Goal: Task Accomplishment & Management: Use online tool/utility

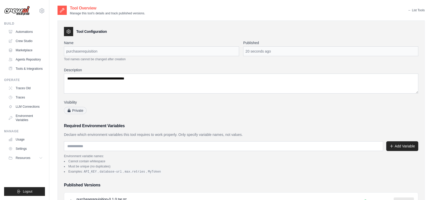
click at [89, 51] on div "purchaserequisition" at bounding box center [151, 51] width 175 height 10
copy div "purchaserequisition"
click at [295, 121] on div "**********" at bounding box center [241, 156] width 355 height 233
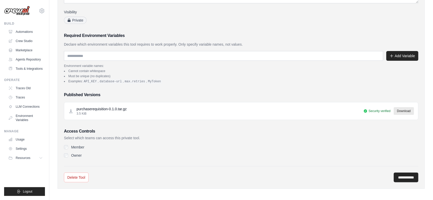
scroll to position [91, 0]
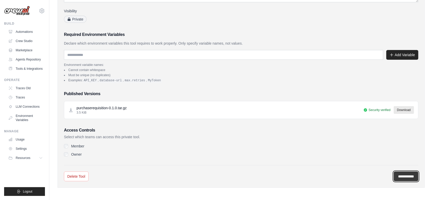
click at [402, 174] on input "**********" at bounding box center [406, 177] width 25 height 10
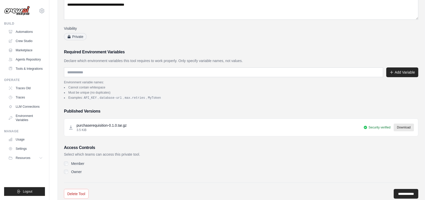
scroll to position [0, 0]
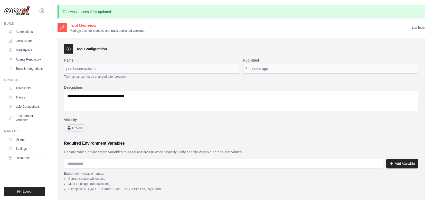
click at [411, 28] on link "← List Tools" at bounding box center [416, 28] width 17 height 4
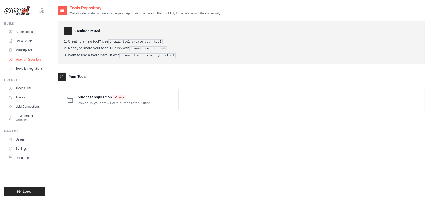
click at [25, 59] on link "Agents Repository" at bounding box center [26, 59] width 39 height 8
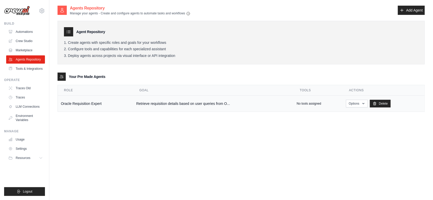
click at [298, 104] on p "No tools assigned" at bounding box center [309, 104] width 24 height 4
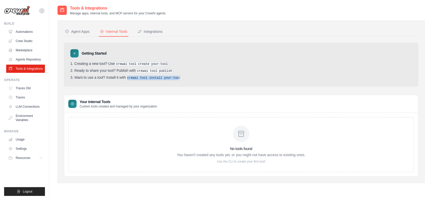
drag, startPoint x: 129, startPoint y: 77, endPoint x: 175, endPoint y: 77, distance: 46.8
click at [175, 77] on pre "crewai tool install your-tool" at bounding box center [154, 78] width 56 height 5
click at [178, 77] on pre "crewai tool install your-tool" at bounding box center [154, 78] width 56 height 5
click at [83, 30] on div "Agent Apps" at bounding box center [77, 31] width 25 height 5
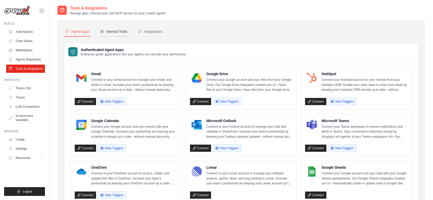
click at [111, 29] on div "Internal Tools" at bounding box center [113, 31] width 27 height 5
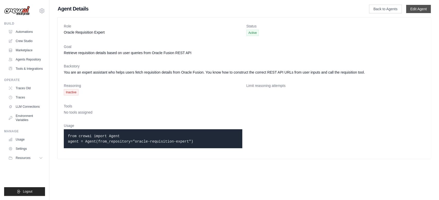
click at [420, 8] on link "Edit Agent" at bounding box center [418, 9] width 25 height 8
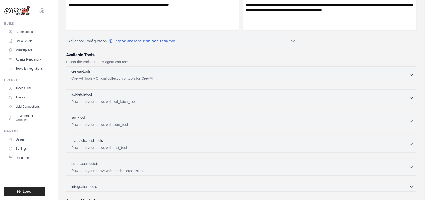
scroll to position [137, 0]
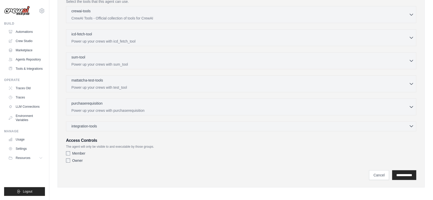
click at [92, 127] on span "integration-tools" at bounding box center [84, 126] width 26 height 5
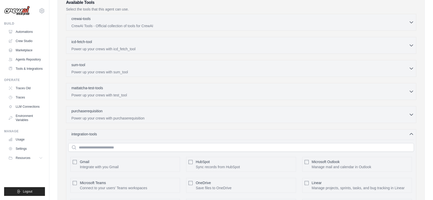
scroll to position [128, 0]
click at [92, 134] on span "integration-tools" at bounding box center [84, 134] width 26 height 5
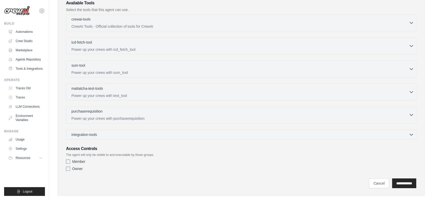
click at [96, 116] on p "Power up your crews with purchaserequisition" at bounding box center [240, 118] width 338 height 5
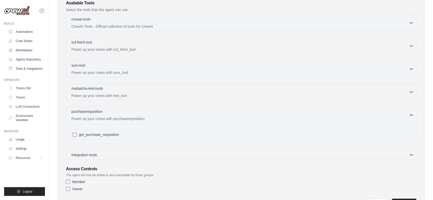
click at [95, 134] on span "get_purchase_requisition" at bounding box center [99, 134] width 40 height 5
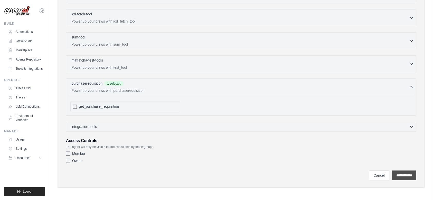
click at [404, 175] on input "**********" at bounding box center [404, 176] width 24 height 10
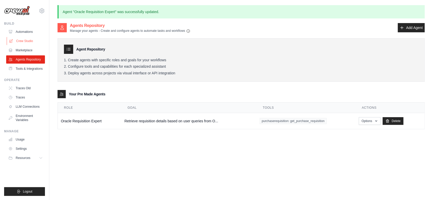
click at [22, 39] on link "Crew Studio" at bounding box center [26, 41] width 39 height 8
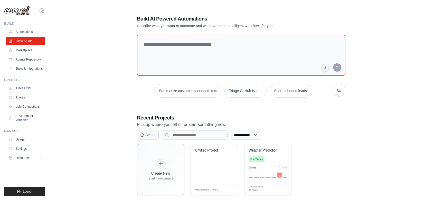
scroll to position [10, 0]
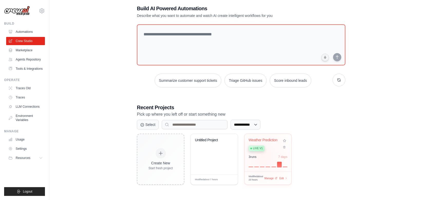
click at [263, 156] on div "3 run s 7 days" at bounding box center [268, 157] width 39 height 4
click at [29, 69] on link "Tools & Integrations" at bounding box center [26, 69] width 39 height 8
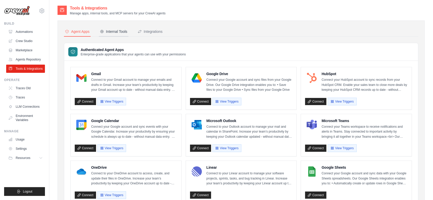
click at [122, 29] on div "Internal Tools" at bounding box center [113, 31] width 27 height 5
click at [115, 34] on div "Internal Tools" at bounding box center [113, 31] width 27 height 5
click at [117, 30] on div "Internal Tools" at bounding box center [113, 31] width 27 height 5
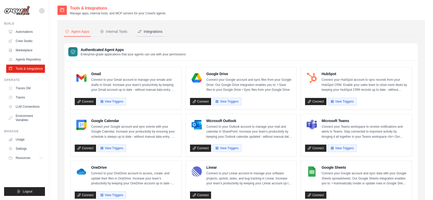
click at [156, 29] on div "Integrations" at bounding box center [150, 31] width 25 height 5
click at [110, 29] on div "Internal Tools" at bounding box center [113, 31] width 27 height 5
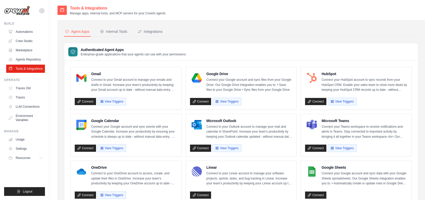
click at [86, 28] on button "Agent Apps" at bounding box center [77, 32] width 27 height 10
click at [28, 61] on link "Agents Repository" at bounding box center [26, 59] width 39 height 8
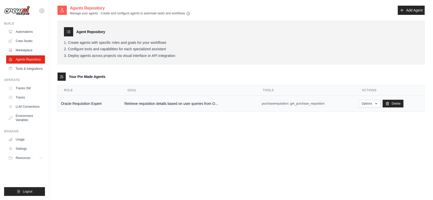
click at [279, 102] on span "purchaserequisition: get_purchase_requisition" at bounding box center [293, 104] width 67 height 6
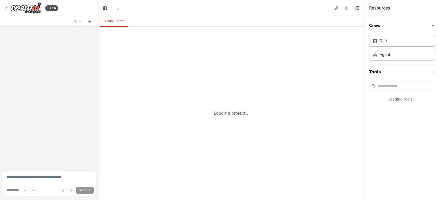
select select "****"
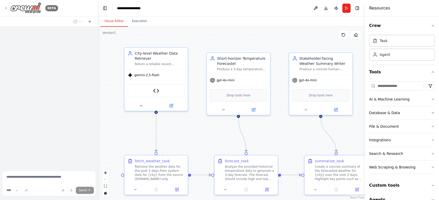
click at [8, 9] on div "BETA" at bounding box center [31, 8] width 54 height 12
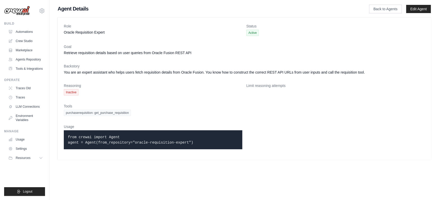
click at [80, 113] on span "purchaserequisition: get_purchase_requisition" at bounding box center [97, 113] width 67 height 6
click at [26, 69] on link "Tools & Integrations" at bounding box center [26, 69] width 39 height 8
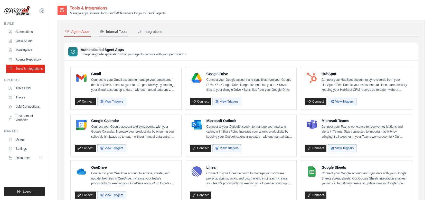
click at [112, 31] on div "Internal Tools" at bounding box center [113, 31] width 27 height 5
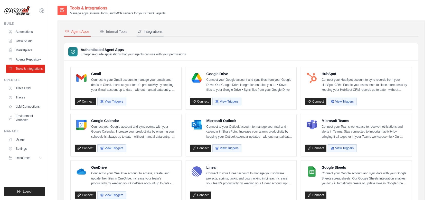
click at [147, 29] on div "Integrations" at bounding box center [150, 31] width 25 height 5
click at [111, 27] on button "Internal Tools" at bounding box center [114, 32] width 30 height 10
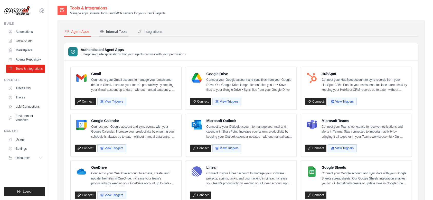
click at [115, 31] on div "Internal Tools" at bounding box center [113, 31] width 27 height 5
click at [19, 57] on link "Agents Repository" at bounding box center [26, 59] width 39 height 8
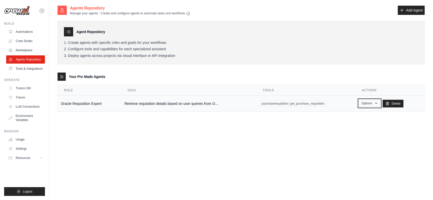
click at [372, 105] on button "Options" at bounding box center [370, 104] width 22 height 8
click at [353, 116] on link "Show" at bounding box center [362, 115] width 37 height 9
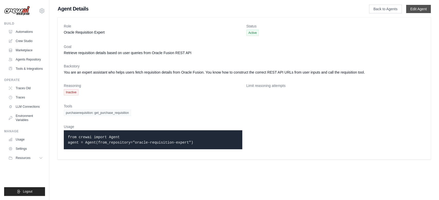
click at [410, 9] on link "Edit Agent" at bounding box center [418, 9] width 25 height 8
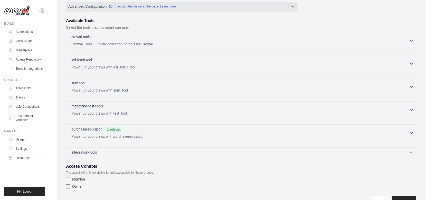
scroll to position [124, 0]
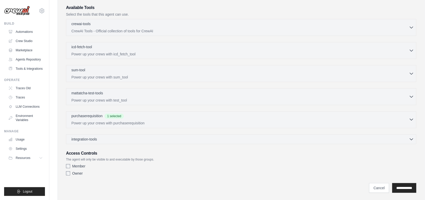
click at [113, 118] on div "purchaserequisition 1 selected" at bounding box center [240, 117] width 338 height 6
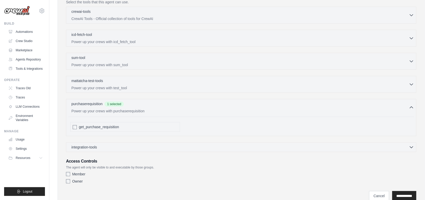
scroll to position [157, 0]
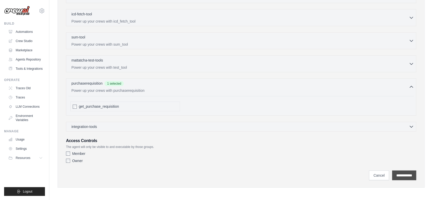
click at [392, 172] on input "**********" at bounding box center [404, 176] width 24 height 10
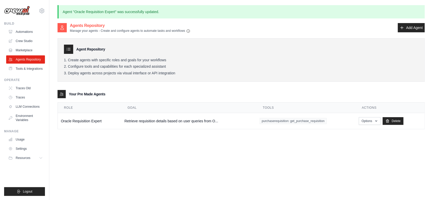
click at [288, 138] on div "Agents Repository Manage your agents - Create and configure agents to automate …" at bounding box center [241, 123] width 367 height 200
click at [22, 67] on link "Tools & Integrations" at bounding box center [26, 69] width 39 height 8
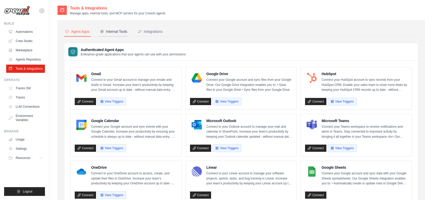
click at [101, 32] on icon at bounding box center [102, 32] width 4 height 4
click at [115, 32] on div "Internal Tools" at bounding box center [113, 31] width 27 height 5
click at [18, 39] on link "Crew Studio" at bounding box center [26, 41] width 39 height 8
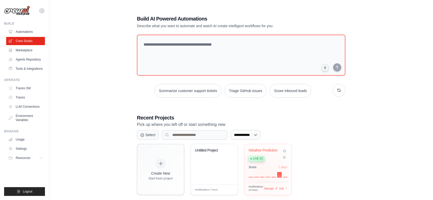
click at [264, 173] on div at bounding box center [268, 175] width 39 height 6
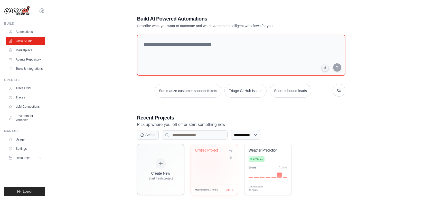
click at [208, 165] on div "Untitled Project" at bounding box center [214, 164] width 47 height 41
click at [26, 68] on link "Tools & Integrations" at bounding box center [26, 69] width 39 height 8
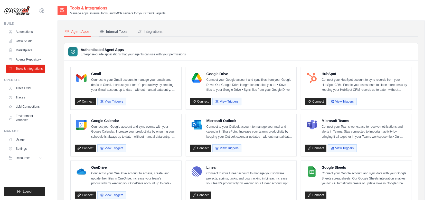
click at [109, 29] on div "Internal Tools" at bounding box center [113, 31] width 27 height 5
click at [117, 28] on button "Internal Tools" at bounding box center [114, 32] width 30 height 10
click at [157, 29] on button "Integrations" at bounding box center [150, 32] width 27 height 10
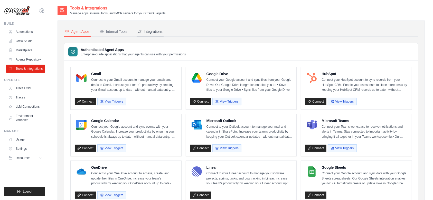
click at [157, 29] on button "Integrations" at bounding box center [150, 32] width 27 height 10
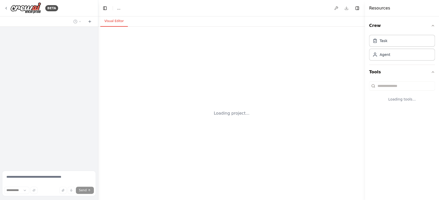
select select "****"
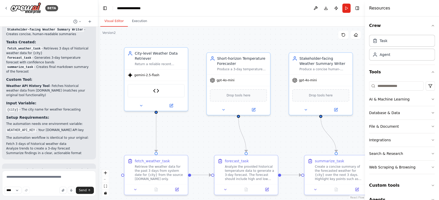
scroll to position [924, 0]
click at [6, 7] on icon at bounding box center [6, 8] width 4 height 4
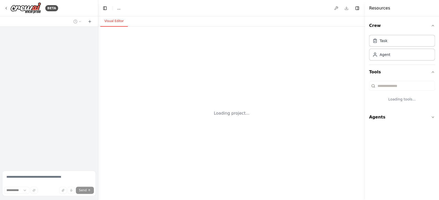
select select "****"
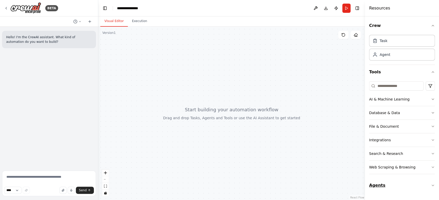
click at [381, 184] on button "Agents" at bounding box center [402, 186] width 66 height 14
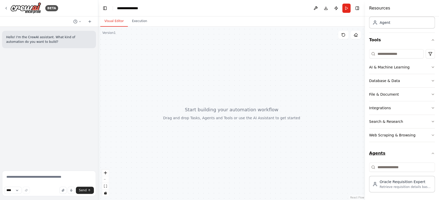
scroll to position [32, 0]
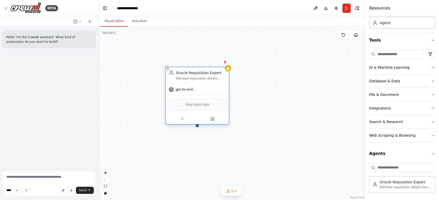
drag, startPoint x: 247, startPoint y: 101, endPoint x: 194, endPoint y: 78, distance: 57.7
click at [194, 78] on div "Oracle Requisition Expert Retrieve requisition details based on user queries fr…" at bounding box center [196, 75] width 63 height 16
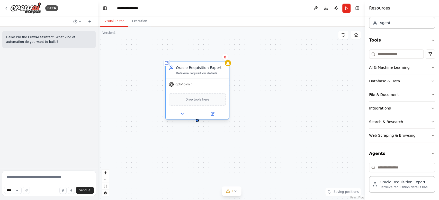
drag, startPoint x: 194, startPoint y: 78, endPoint x: 191, endPoint y: 70, distance: 8.1
click at [191, 70] on div "Oracle Requisition Expert Retrieve requisition details based on user queries fr…" at bounding box center [201, 70] width 50 height 10
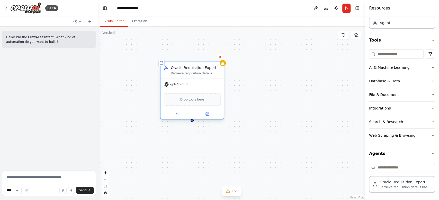
click at [191, 101] on span "Drop tools here" at bounding box center [192, 99] width 24 height 5
click at [378, 154] on button "Agents" at bounding box center [402, 154] width 66 height 14
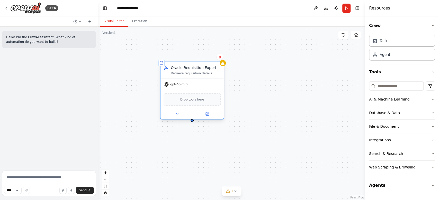
click at [195, 103] on div "Drop tools here" at bounding box center [191, 100] width 57 height 12
click at [207, 115] on icon at bounding box center [207, 114] width 3 height 3
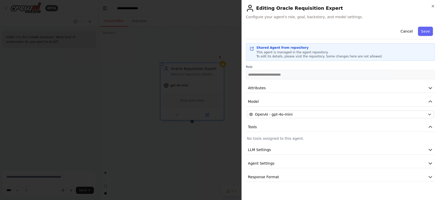
click at [269, 138] on p "No tools assigned to this agent." at bounding box center [340, 138] width 187 height 5
click at [260, 167] on button "Agent Settings" at bounding box center [340, 164] width 189 height 10
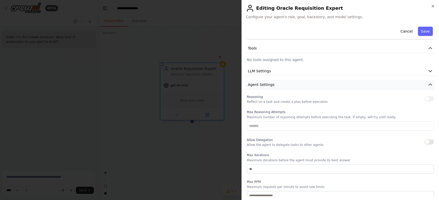
scroll to position [52, 0]
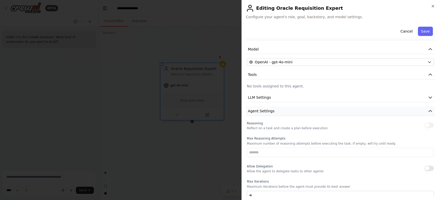
click at [256, 109] on span "Agent Settings" at bounding box center [261, 111] width 26 height 5
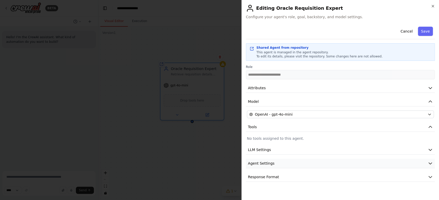
scroll to position [0, 0]
click at [409, 32] on button "Cancel" at bounding box center [406, 31] width 18 height 9
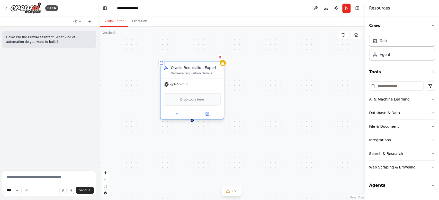
click at [195, 102] on span "Drop tools here" at bounding box center [192, 99] width 24 height 5
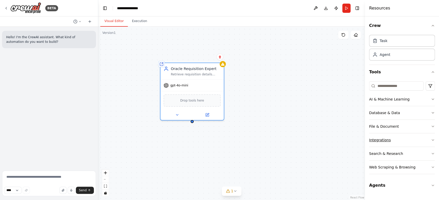
click at [384, 136] on button "Integrations" at bounding box center [402, 140] width 66 height 13
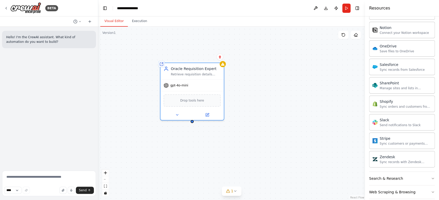
scroll to position [406, 0]
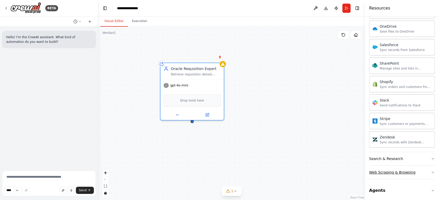
click at [384, 173] on div "Web Scraping & Browsing" at bounding box center [392, 172] width 46 height 5
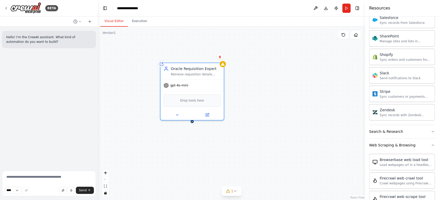
scroll to position [434, 0]
click at [389, 145] on div "Web Scraping & Browsing" at bounding box center [392, 144] width 46 height 5
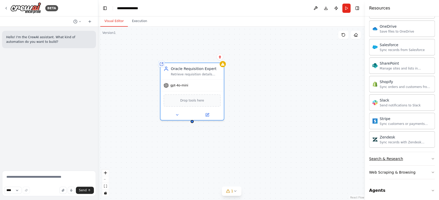
click at [385, 159] on div "Search & Research" at bounding box center [386, 158] width 34 height 5
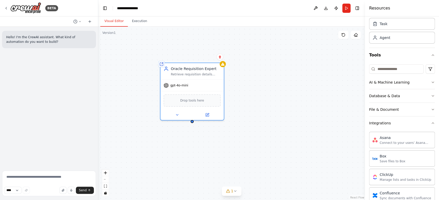
scroll to position [17, 0]
click at [378, 121] on div "Integrations" at bounding box center [380, 123] width 22 height 5
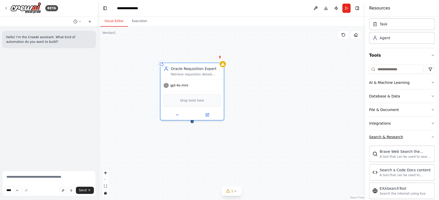
click at [380, 134] on button "Search & Research" at bounding box center [402, 137] width 66 height 13
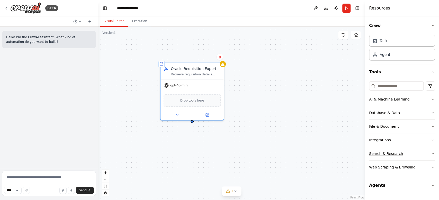
scroll to position [0, 0]
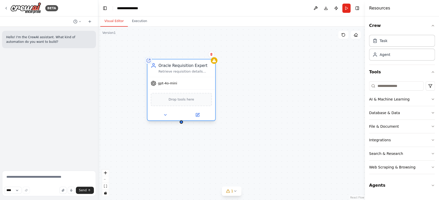
click at [173, 103] on div "Drop tools here" at bounding box center [181, 99] width 61 height 13
click at [376, 184] on button "Agents" at bounding box center [402, 186] width 66 height 14
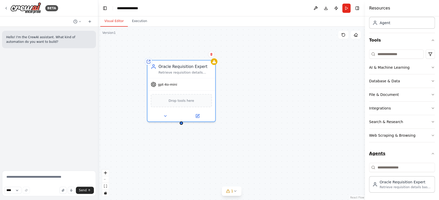
scroll to position [31, 0]
click at [374, 159] on button "Agents" at bounding box center [402, 154] width 66 height 14
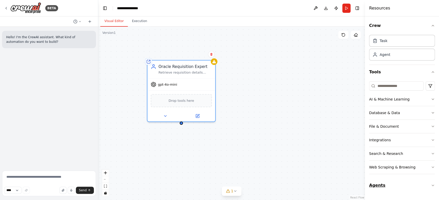
scroll to position [0, 0]
click at [6, 8] on icon at bounding box center [6, 8] width 4 height 4
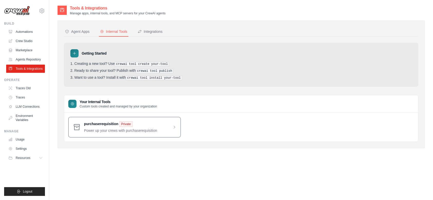
click at [173, 128] on span at bounding box center [130, 128] width 92 height 12
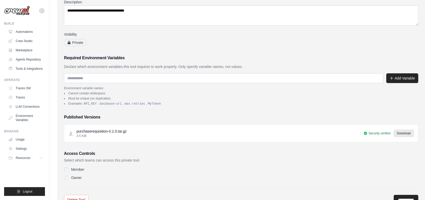
scroll to position [68, 0]
click at [89, 104] on code "API_KEY" at bounding box center [90, 104] width 15 height 5
click at [106, 103] on code "database-url" at bounding box center [111, 104] width 24 height 5
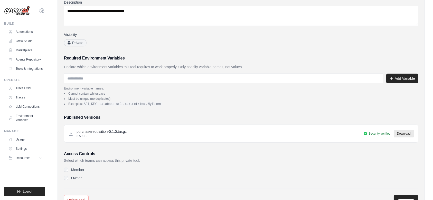
click at [128, 104] on code "max.retries" at bounding box center [135, 104] width 22 height 5
click at [153, 104] on code "MyToken" at bounding box center [154, 104] width 15 height 5
click at [175, 105] on li "Examples: API_KEY , database-url , max.retries , MyToken" at bounding box center [241, 104] width 355 height 4
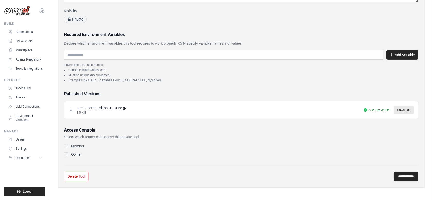
scroll to position [91, 0]
click at [394, 174] on input "**********" at bounding box center [406, 177] width 25 height 10
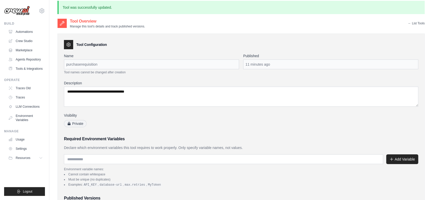
scroll to position [0, 0]
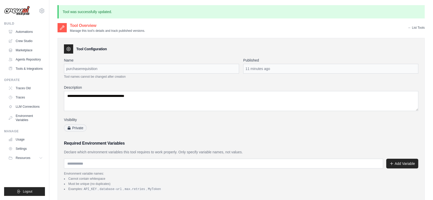
click at [413, 28] on link "← List Tools" at bounding box center [416, 28] width 17 height 4
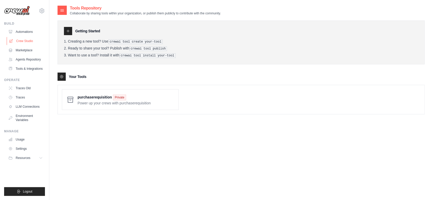
click at [20, 42] on link "Crew Studio" at bounding box center [26, 41] width 39 height 8
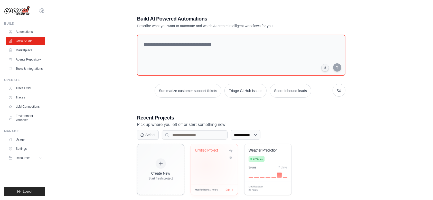
click at [206, 165] on div "Untitled Project" at bounding box center [214, 164] width 47 height 41
click at [23, 59] on link "Agents Repository" at bounding box center [26, 59] width 39 height 8
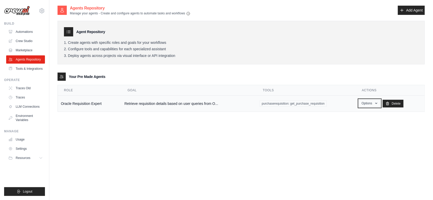
click at [371, 104] on button "Options" at bounding box center [370, 104] width 22 height 8
click at [312, 103] on span "purchaserequisition: get_purchase_requisition" at bounding box center [293, 104] width 67 height 6
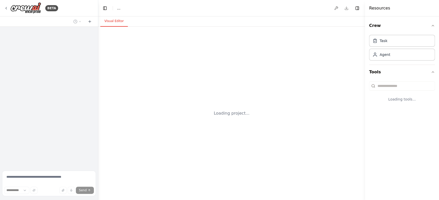
select select "****"
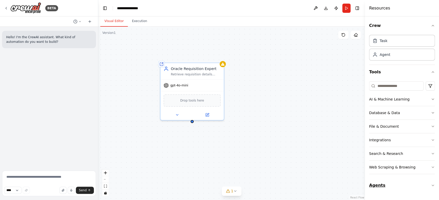
click at [380, 183] on button "Agents" at bounding box center [402, 186] width 66 height 14
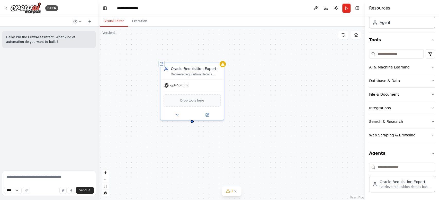
scroll to position [32, 0]
click at [376, 153] on button "Agents" at bounding box center [402, 154] width 66 height 14
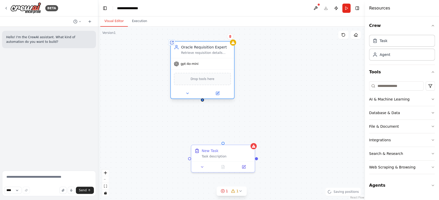
drag, startPoint x: 189, startPoint y: 69, endPoint x: 201, endPoint y: 46, distance: 25.9
click at [201, 46] on div "Oracle Requisition Expert" at bounding box center [206, 47] width 50 height 5
click at [203, 52] on div "Retrieve requisition details based on user queries from Oracle Fusion REST API" at bounding box center [206, 53] width 50 height 4
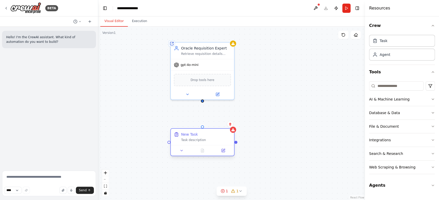
drag, startPoint x: 209, startPoint y: 150, endPoint x: 186, endPoint y: 133, distance: 29.2
click at [186, 133] on div "New Task" at bounding box center [189, 134] width 17 height 5
click at [201, 100] on div "Shared agent from repository Oracle Requisition Expert Retrieve requisition det…" at bounding box center [231, 114] width 266 height 174
drag, startPoint x: 201, startPoint y: 99, endPoint x: 203, endPoint y: 127, distance: 28.1
click at [203, 127] on div "Shared agent from repository Oracle Requisition Expert Retrieve requisition det…" at bounding box center [231, 112] width 266 height 174
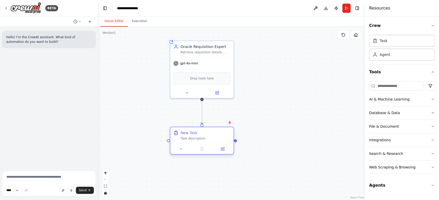
click at [206, 137] on div "Task description" at bounding box center [205, 139] width 50 height 4
click at [221, 151] on icon at bounding box center [222, 149] width 4 height 4
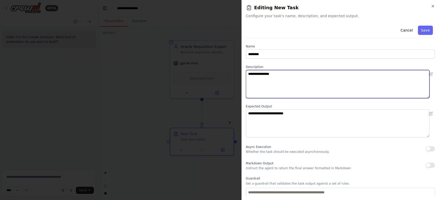
click at [275, 74] on textarea "**********" at bounding box center [338, 84] width 184 height 28
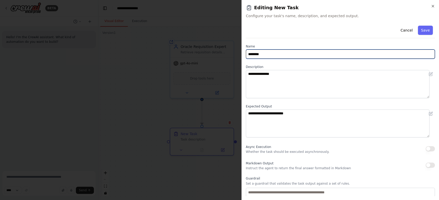
click at [273, 53] on input "********" at bounding box center [340, 54] width 189 height 9
click at [264, 54] on input "********" at bounding box center [340, 54] width 189 height 9
drag, startPoint x: 264, startPoint y: 54, endPoint x: 249, endPoint y: 54, distance: 14.6
click at [249, 54] on input "********" at bounding box center [340, 54] width 189 height 9
paste input "**********"
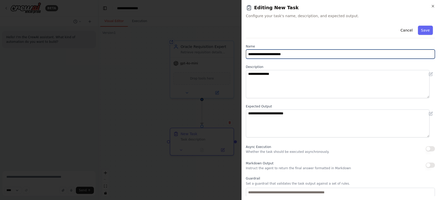
type input "**********"
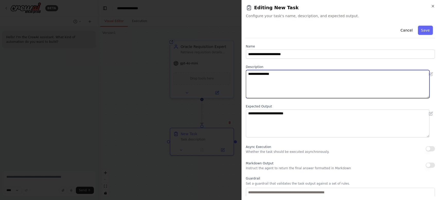
click at [273, 87] on textarea "**********" at bounding box center [338, 84] width 184 height 28
click at [264, 74] on textarea "**********" at bounding box center [338, 84] width 184 height 28
paste textarea "**********"
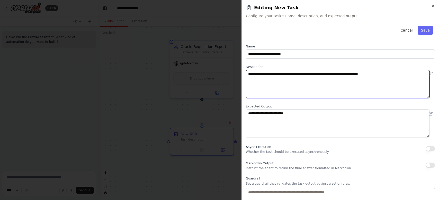
type textarea "**********"
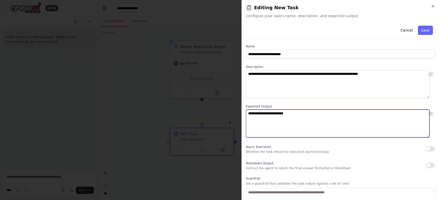
click at [269, 114] on textarea "**********" at bounding box center [338, 124] width 184 height 28
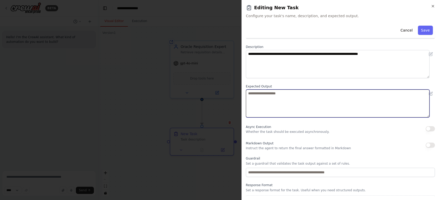
scroll to position [16, 0]
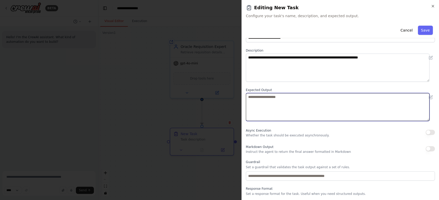
paste textarea "**********"
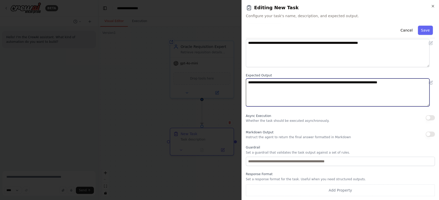
type textarea "**********"
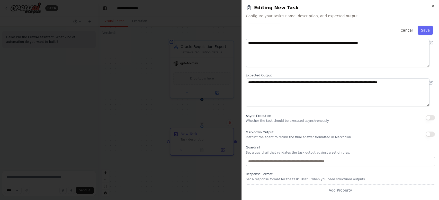
click at [299, 135] on p "Instruct the agent to return the final answer formatted in Markdown" at bounding box center [298, 137] width 105 height 4
click at [296, 149] on label "Guardrail" at bounding box center [340, 148] width 189 height 4
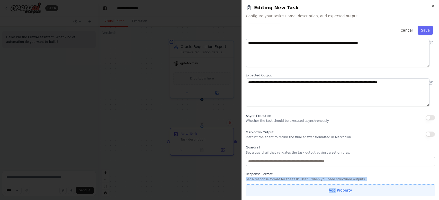
drag, startPoint x: 296, startPoint y: 174, endPoint x: 333, endPoint y: 188, distance: 39.3
click at [333, 188] on div "Response Format Set a response format for the task. Useful when you need struct…" at bounding box center [340, 184] width 189 height 24
click at [333, 188] on button "Add Property" at bounding box center [340, 191] width 189 height 12
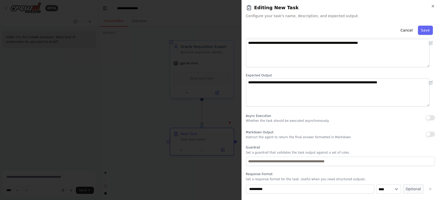
scroll to position [44, 0]
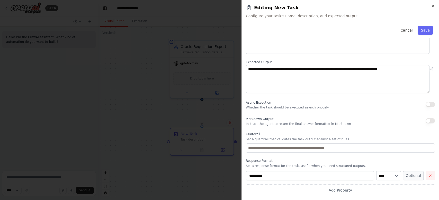
click at [428, 174] on icon "button" at bounding box center [430, 176] width 4 height 4
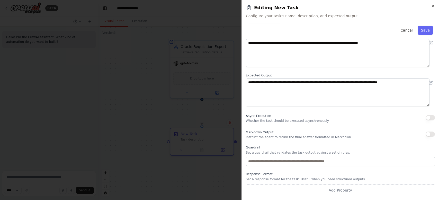
click at [306, 177] on div "Response Format Set a response format for the task. Useful when you need struct…" at bounding box center [340, 184] width 189 height 24
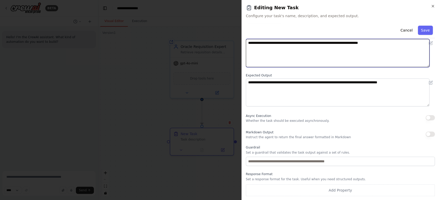
click at [391, 41] on textarea "**********" at bounding box center [338, 53] width 184 height 28
paste textarea "**********"
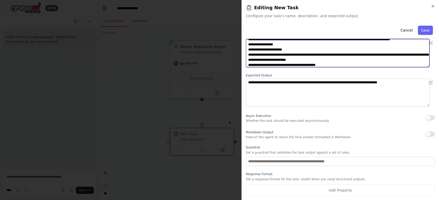
scroll to position [0, 0]
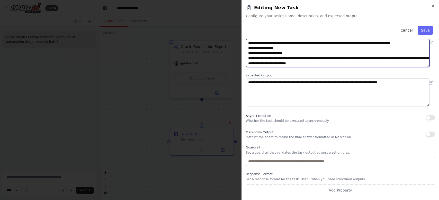
click at [271, 48] on textarea "**********" at bounding box center [338, 53] width 184 height 28
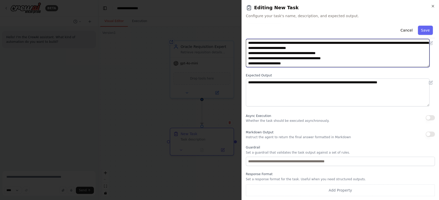
scroll to position [15, 0]
type textarea "**********"
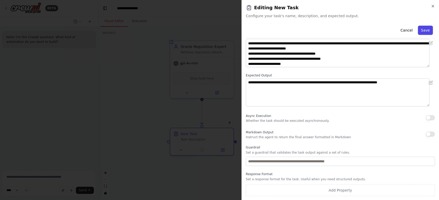
click at [417, 29] on button "Save" at bounding box center [424, 30] width 15 height 9
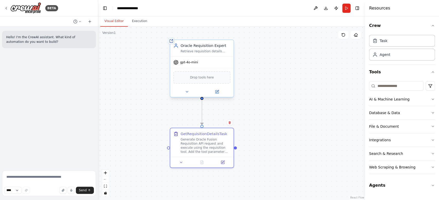
click at [191, 64] on span "gpt-4o-mini" at bounding box center [189, 62] width 18 height 4
click at [189, 65] on div "gpt-4o-mini" at bounding box center [201, 62] width 63 height 11
click at [217, 91] on icon at bounding box center [217, 91] width 2 height 2
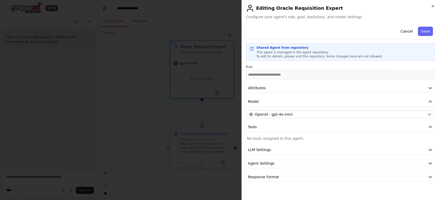
click at [280, 139] on p "No tools assigned to this agent." at bounding box center [340, 138] width 187 height 5
click at [254, 128] on span "Tools" at bounding box center [252, 127] width 9 height 5
click at [285, 50] on div "Shared Agent from repository" at bounding box center [319, 48] width 126 height 4
click at [278, 47] on div "Shared Agent from repository" at bounding box center [319, 48] width 126 height 4
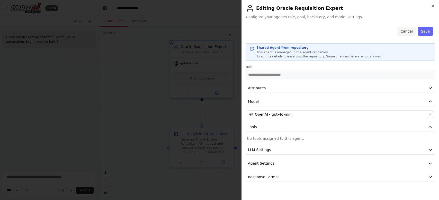
click at [409, 28] on button "Cancel" at bounding box center [406, 31] width 18 height 9
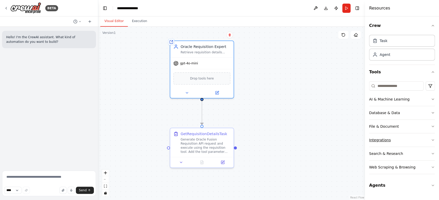
click at [380, 140] on div "Integrations" at bounding box center [380, 140] width 22 height 5
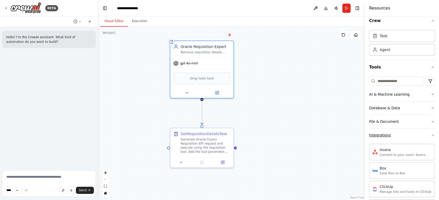
scroll to position [0, 0]
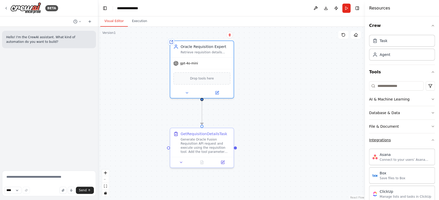
click at [379, 138] on div "Integrations" at bounding box center [380, 140] width 22 height 5
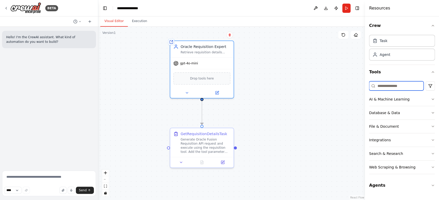
click at [398, 82] on input at bounding box center [396, 85] width 54 height 9
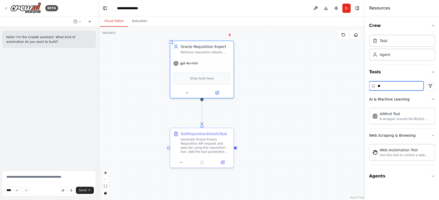
type input "*"
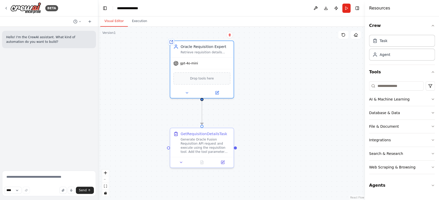
click at [321, 77] on div ".deletable-edge-delete-btn { width: 20px; height: 20px; border: 0px solid #ffff…" at bounding box center [231, 114] width 266 height 174
click at [48, 180] on textarea at bounding box center [49, 184] width 94 height 26
click at [223, 162] on icon at bounding box center [222, 161] width 3 height 3
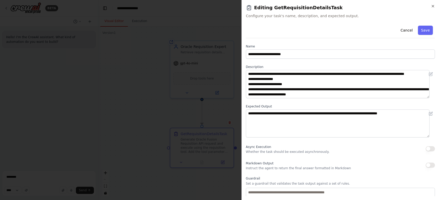
scroll to position [31, 0]
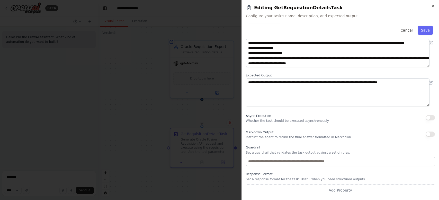
click at [271, 136] on p "Instruct the agent to return the final answer formatted in Markdown" at bounding box center [298, 137] width 105 height 4
click at [270, 148] on label "Guardrail" at bounding box center [340, 148] width 189 height 4
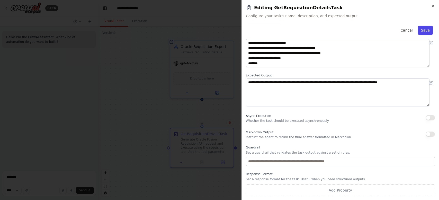
click at [421, 28] on button "Save" at bounding box center [424, 30] width 15 height 9
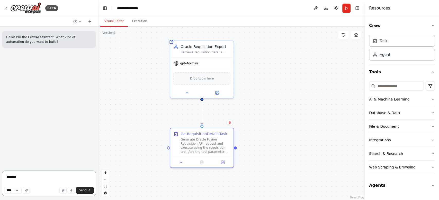
click at [43, 174] on textarea "*******" at bounding box center [49, 184] width 94 height 26
paste textarea "**********"
click at [16, 184] on textarea "**********" at bounding box center [49, 184] width 94 height 26
type textarea "**********"
click at [85, 190] on span "Send" at bounding box center [83, 191] width 8 height 4
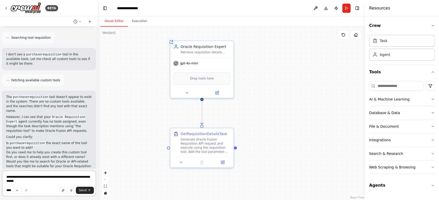
scroll to position [166, 0]
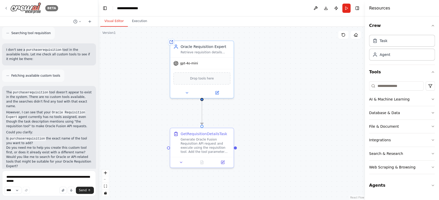
click at [5, 5] on div "BETA" at bounding box center [31, 8] width 54 height 12
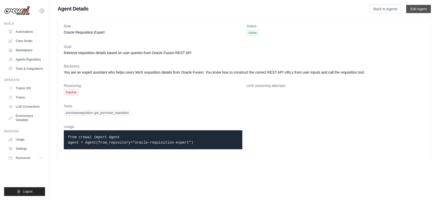
click at [426, 8] on link "Edit Agent" at bounding box center [418, 9] width 25 height 8
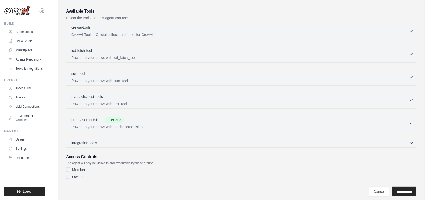
scroll to position [120, 0]
click at [118, 126] on p "Power up your crews with purchaserequisition" at bounding box center [240, 126] width 338 height 5
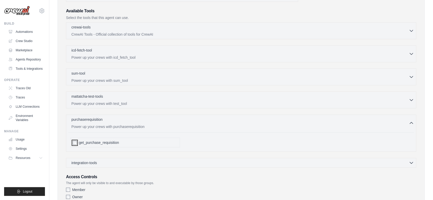
scroll to position [157, 0]
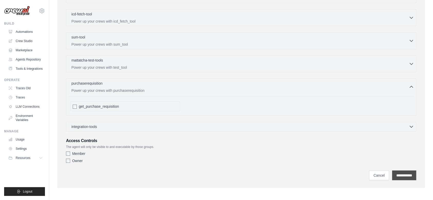
click at [403, 172] on input "**********" at bounding box center [404, 176] width 24 height 10
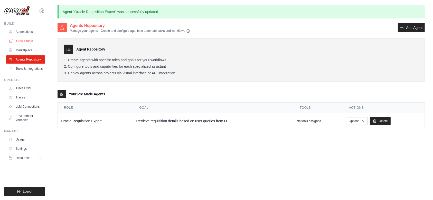
click at [25, 42] on link "Crew Studio" at bounding box center [26, 41] width 39 height 8
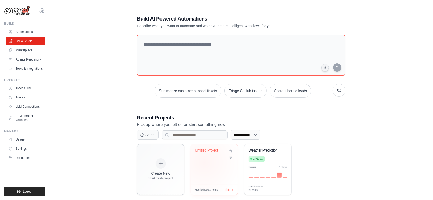
click at [204, 163] on div "Untitled Project" at bounding box center [214, 164] width 47 height 41
click at [28, 65] on link "Tools & Integrations" at bounding box center [26, 69] width 39 height 8
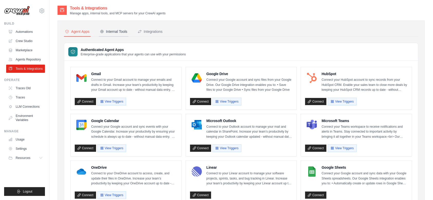
click at [115, 27] on button "Internal Tools" at bounding box center [114, 32] width 30 height 10
click at [112, 30] on div "Internal Tools" at bounding box center [113, 31] width 27 height 5
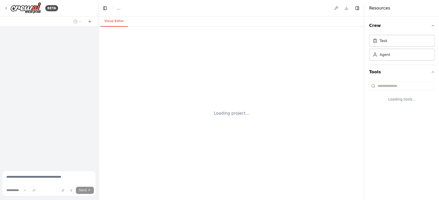
select select "****"
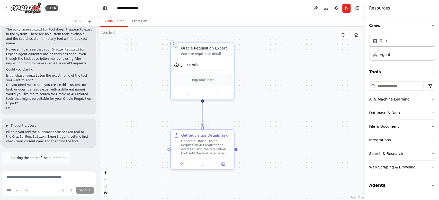
scroll to position [233, 0]
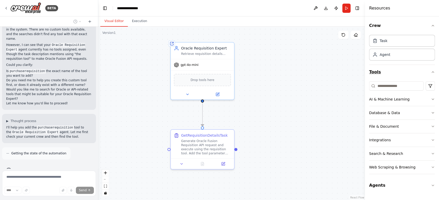
click at [432, 68] on button "Tools" at bounding box center [402, 72] width 66 height 14
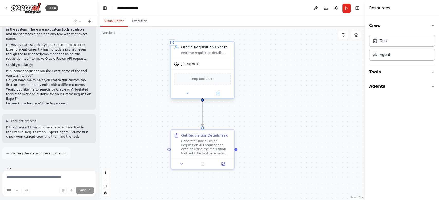
click at [200, 81] on div "Drop tools here" at bounding box center [202, 79] width 57 height 12
click at [379, 71] on button "Tools" at bounding box center [402, 72] width 66 height 14
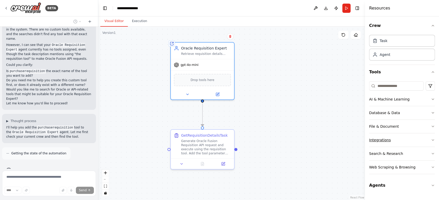
click at [384, 139] on div "Integrations" at bounding box center [380, 140] width 22 height 5
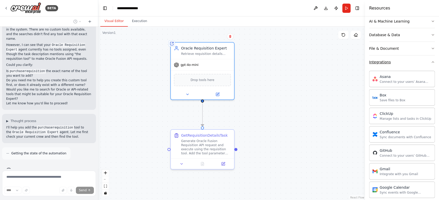
scroll to position [33, 0]
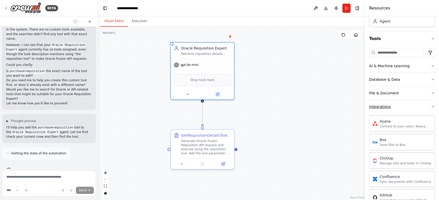
click at [374, 105] on div "Integrations" at bounding box center [380, 106] width 22 height 5
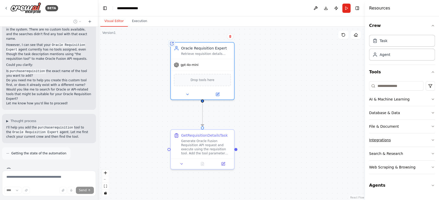
scroll to position [0, 0]
click at [6, 6] on icon at bounding box center [6, 8] width 4 height 4
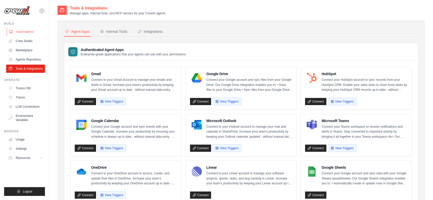
click at [27, 29] on link "Automations" at bounding box center [26, 32] width 39 height 8
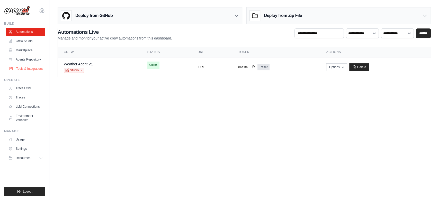
click at [27, 70] on link "Tools & Integrations" at bounding box center [26, 69] width 39 height 8
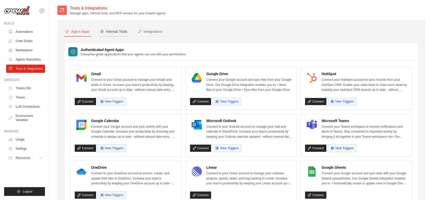
click at [120, 31] on div "Internal Tools" at bounding box center [113, 31] width 27 height 5
click at [23, 39] on link "Crew Studio" at bounding box center [26, 41] width 39 height 8
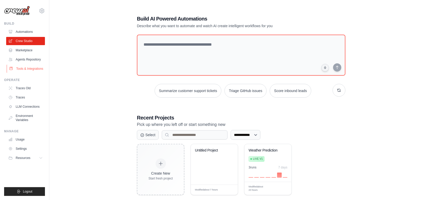
click at [31, 66] on link "Tools & Integrations" at bounding box center [26, 69] width 39 height 8
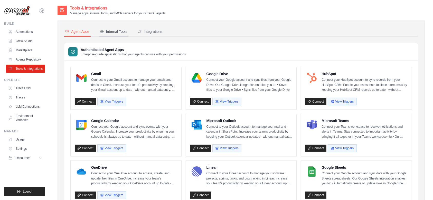
click at [113, 29] on div "Internal Tools" at bounding box center [113, 31] width 27 height 5
click at [23, 39] on link "Crew Studio" at bounding box center [26, 41] width 39 height 8
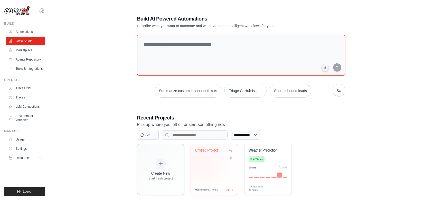
click at [200, 160] on div "Untitled Project" at bounding box center [214, 164] width 47 height 41
click at [43, 11] on icon at bounding box center [42, 11] width 6 height 6
click at [91, 94] on div "**********" at bounding box center [241, 105] width 367 height 200
click at [36, 192] on button "Logout" at bounding box center [24, 192] width 41 height 9
click at [32, 193] on span "Logout" at bounding box center [28, 192] width 10 height 4
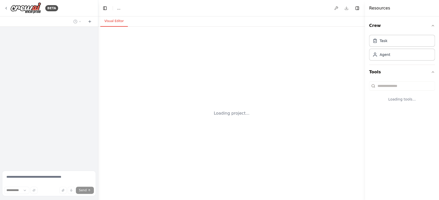
select select "****"
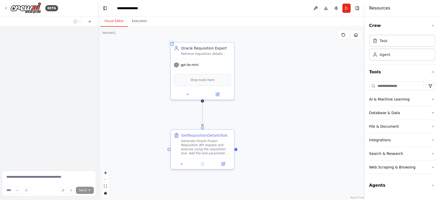
scroll to position [166, 0]
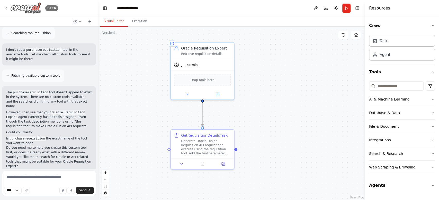
click at [7, 7] on icon at bounding box center [6, 8] width 4 height 4
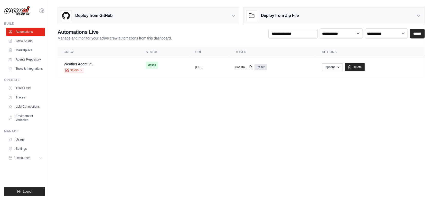
click at [75, 13] on h3 "Deploy from GitHub" at bounding box center [93, 16] width 37 height 6
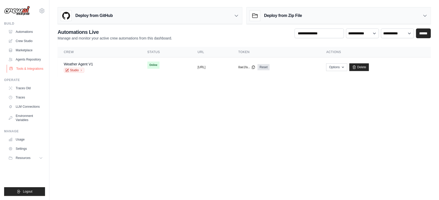
click at [36, 69] on link "Tools & Integrations" at bounding box center [26, 69] width 39 height 8
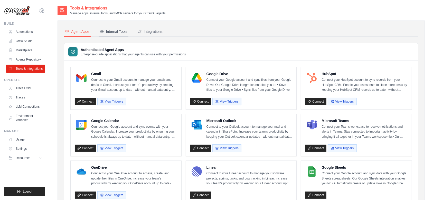
click at [111, 31] on div "Internal Tools" at bounding box center [113, 31] width 27 height 5
click at [123, 31] on div "Internal Tools" at bounding box center [113, 31] width 27 height 5
click at [145, 28] on button "Integrations" at bounding box center [150, 32] width 27 height 10
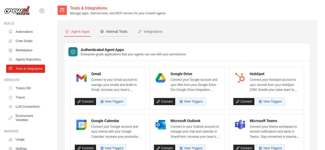
click at [112, 28] on button "Internal Tools" at bounding box center [114, 32] width 30 height 10
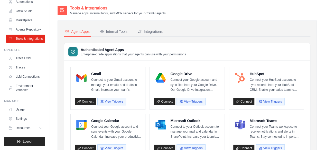
scroll to position [38, 0]
click at [22, 130] on span "Resources" at bounding box center [23, 128] width 15 height 4
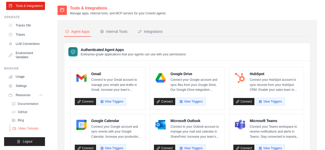
scroll to position [75, 0]
click at [22, 112] on span "GitHub" at bounding box center [23, 112] width 10 height 4
click at [24, 95] on span "Resources" at bounding box center [23, 95] width 15 height 4
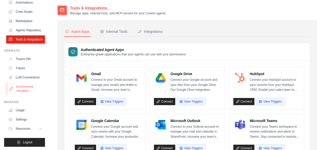
scroll to position [0, 0]
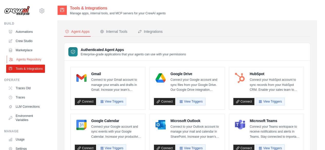
click at [18, 64] on link "Agents Repository" at bounding box center [26, 59] width 39 height 8
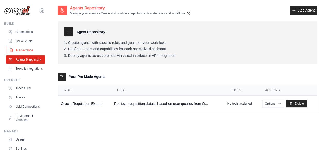
click at [20, 49] on link "Marketplace" at bounding box center [26, 50] width 39 height 8
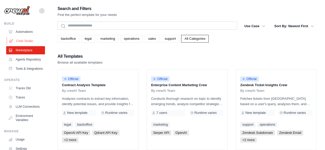
click at [18, 41] on link "Crew Studio" at bounding box center [26, 41] width 39 height 8
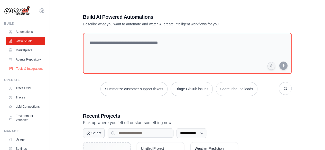
click at [26, 73] on link "Tools & Integrations" at bounding box center [26, 69] width 39 height 8
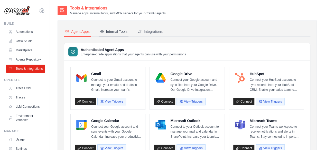
click at [124, 31] on div "Internal Tools" at bounding box center [113, 31] width 27 height 5
click at [153, 30] on div "Integrations" at bounding box center [150, 31] width 25 height 5
click at [154, 28] on button "Integrations" at bounding box center [150, 32] width 27 height 10
click at [115, 31] on div "Internal Tools" at bounding box center [113, 31] width 27 height 5
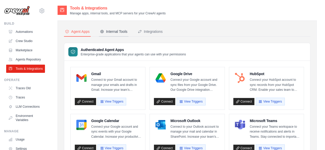
click at [115, 31] on div "Internal Tools" at bounding box center [113, 31] width 27 height 5
click at [107, 29] on div "Internal Tools" at bounding box center [113, 31] width 27 height 5
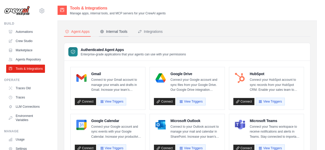
click at [107, 29] on div "Internal Tools" at bounding box center [113, 31] width 27 height 5
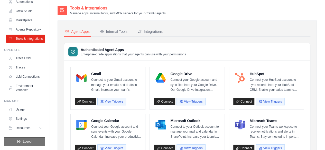
click at [31, 142] on button "Logout" at bounding box center [24, 141] width 41 height 9
